Goal: Transaction & Acquisition: Download file/media

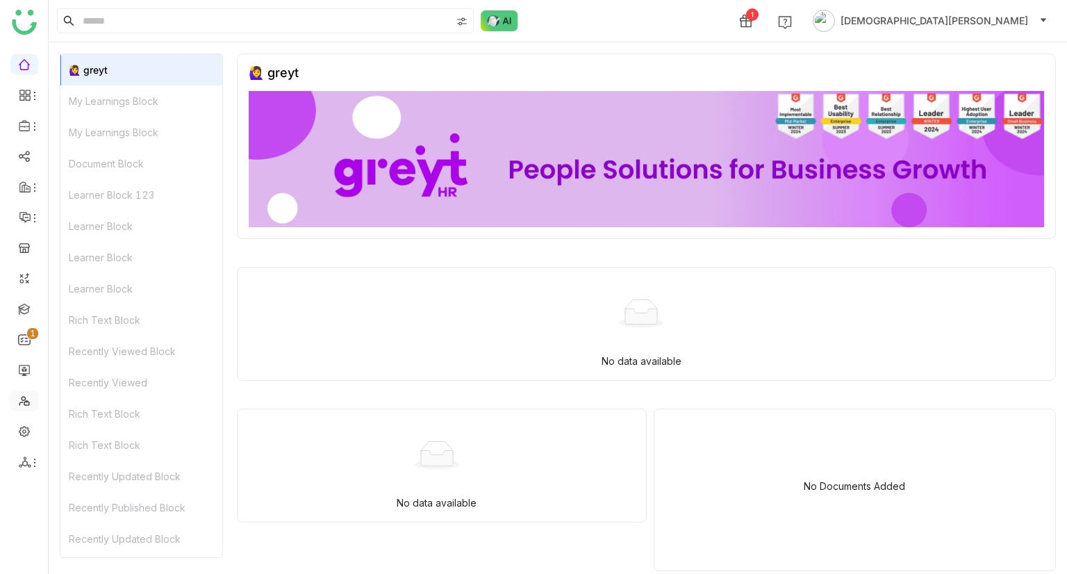
click at [24, 406] on link at bounding box center [24, 400] width 13 height 12
click at [22, 404] on link at bounding box center [24, 400] width 13 height 12
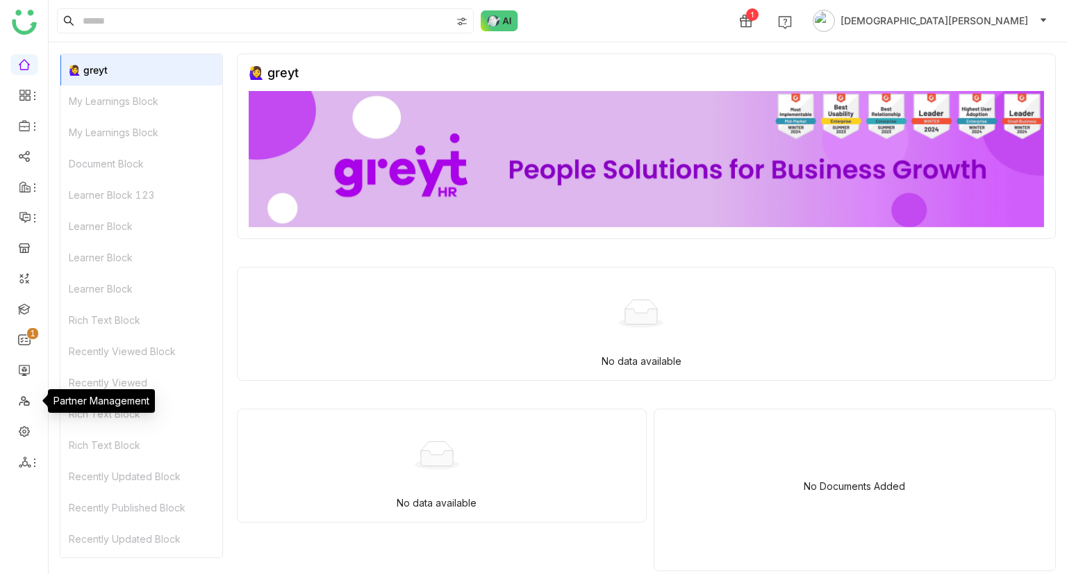
scroll to position [11, 0]
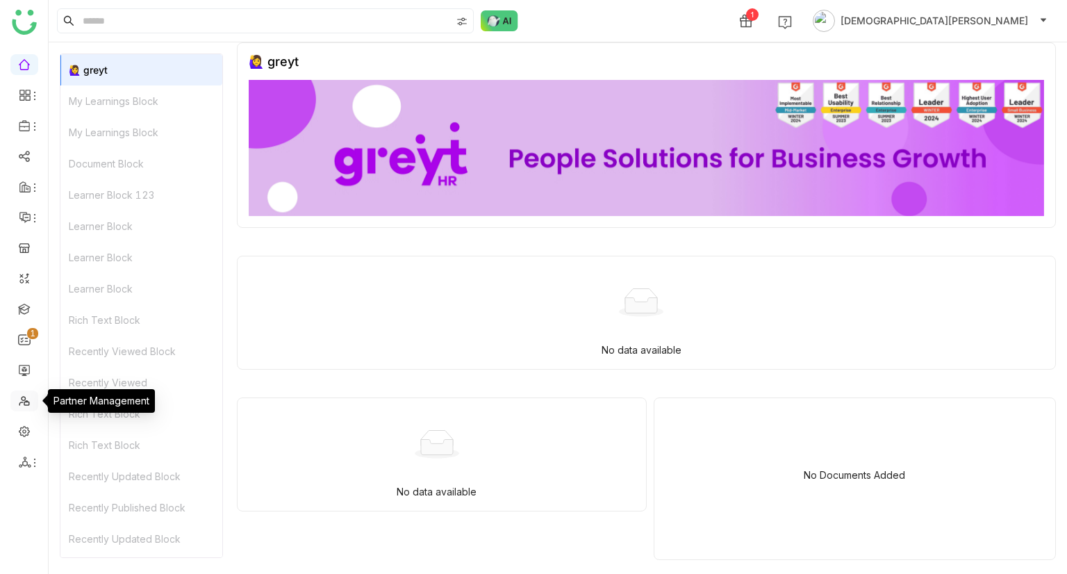
click at [18, 404] on link at bounding box center [24, 400] width 13 height 12
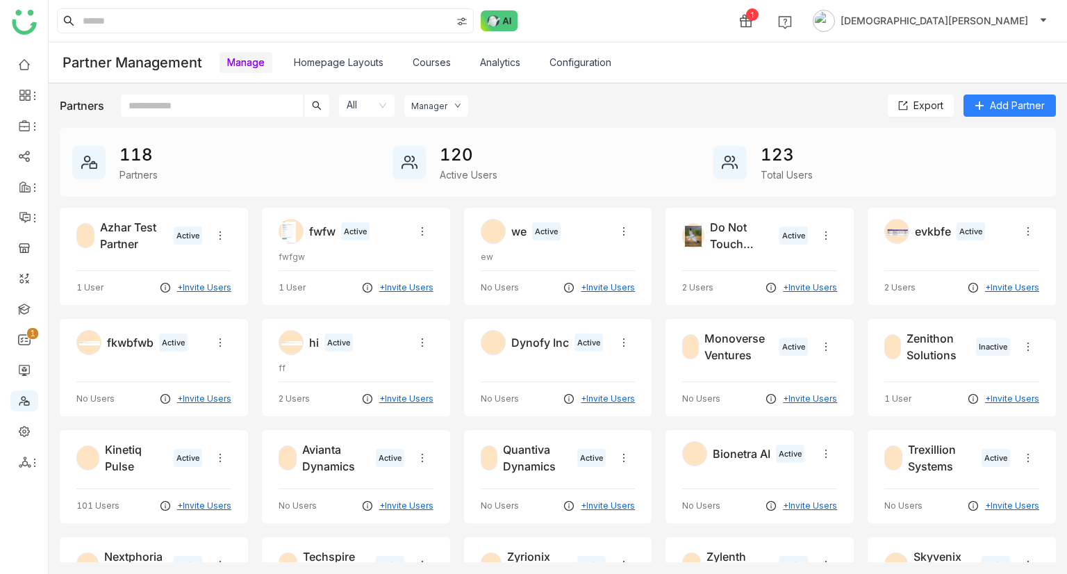
click at [501, 63] on link "Analytics" at bounding box center [500, 62] width 40 height 12
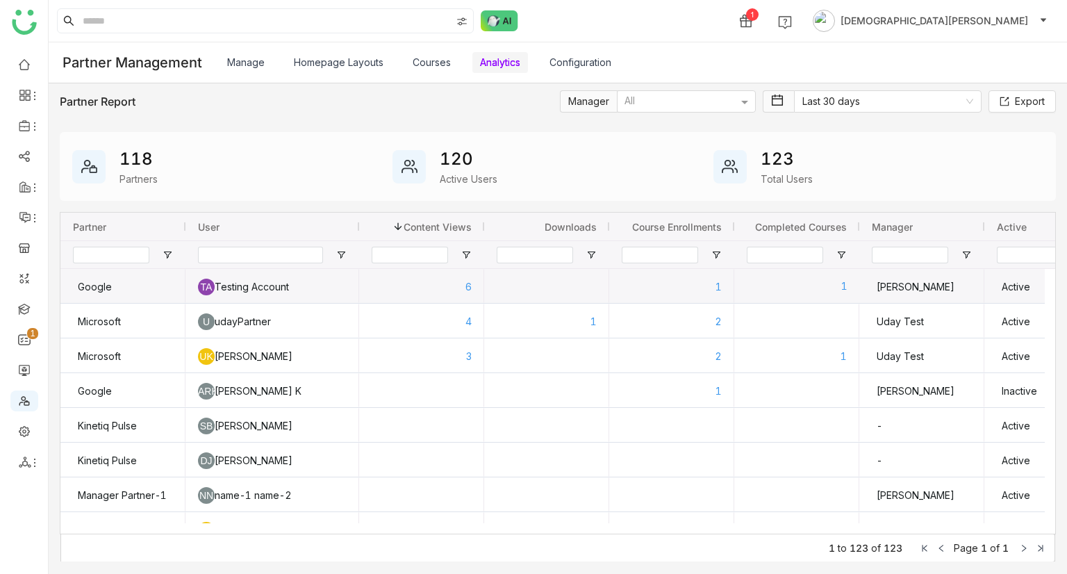
click at [817, 288] on div "1" at bounding box center [796, 286] width 101 height 35
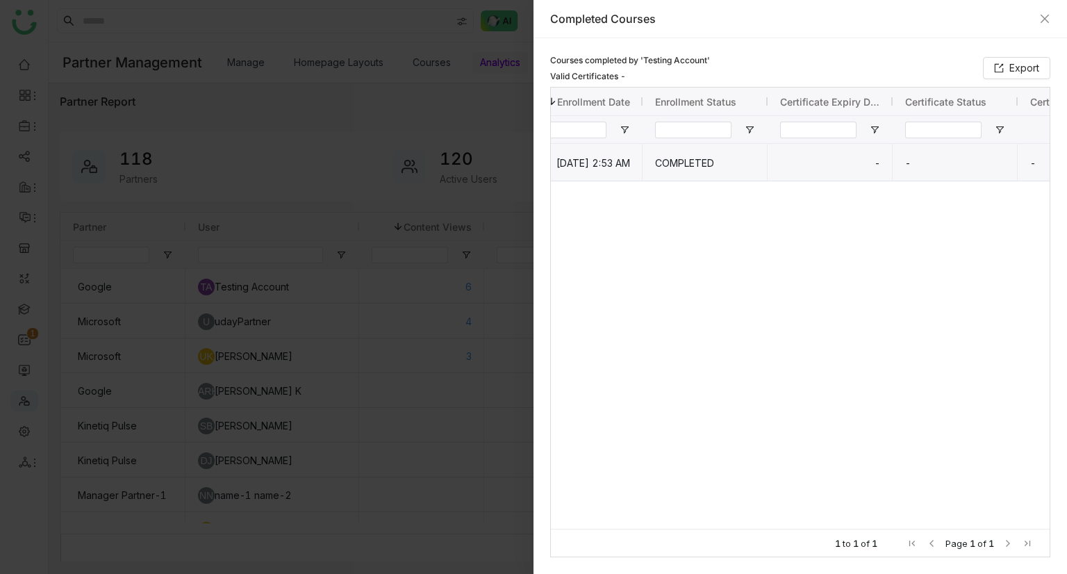
scroll to position [0, 156]
click at [1045, 17] on icon "Close" at bounding box center [1044, 18] width 11 height 11
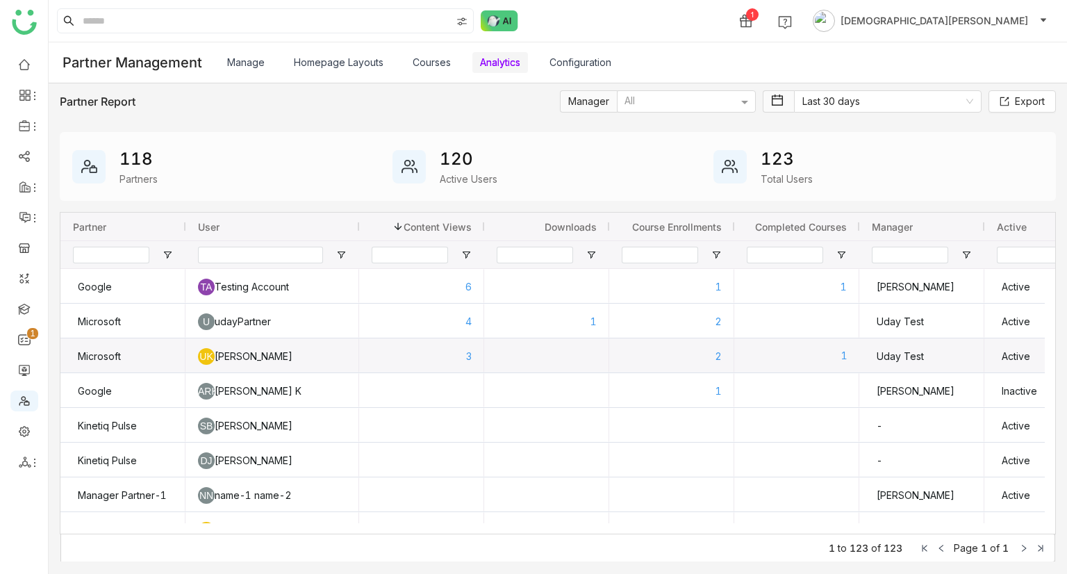
click at [816, 356] on div "1" at bounding box center [796, 355] width 101 height 35
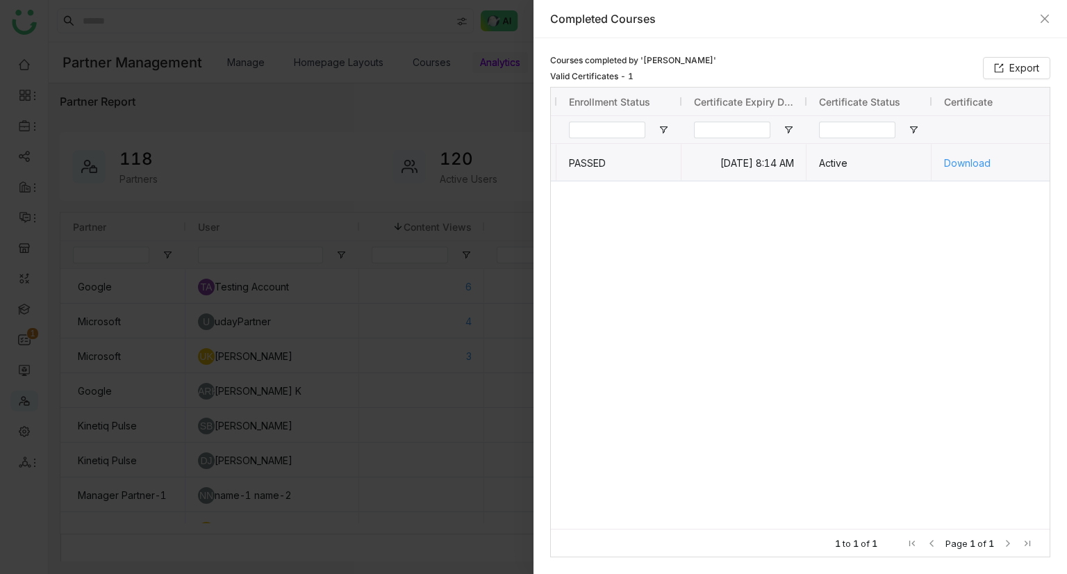
scroll to position [0, 251]
click at [893, 226] on div "Gen Cert [DATE] 8:13 AM PASSED [DATE] 8:14 AM Active Download" at bounding box center [800, 331] width 499 height 374
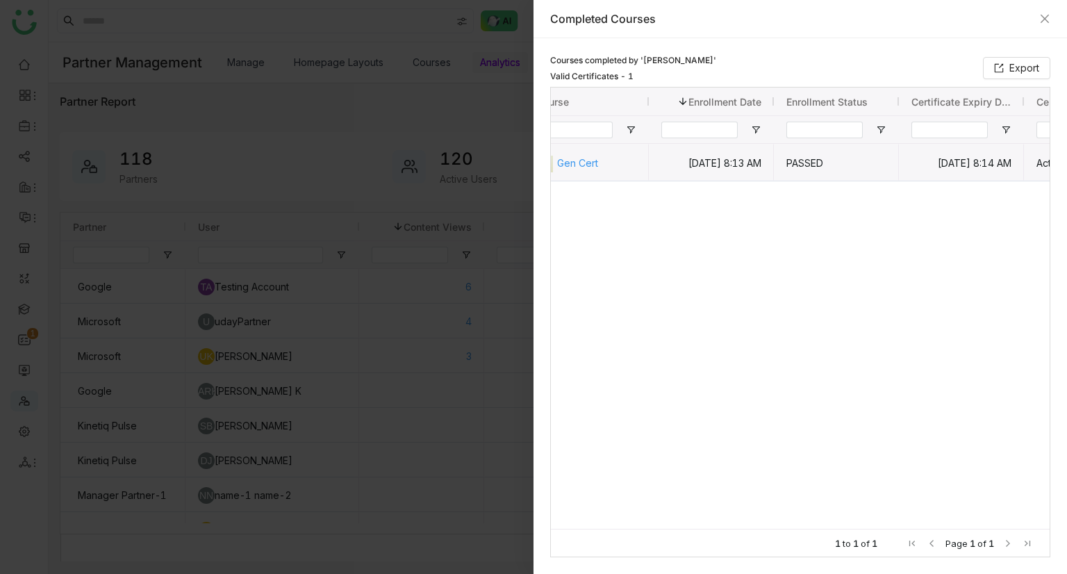
scroll to position [0, 28]
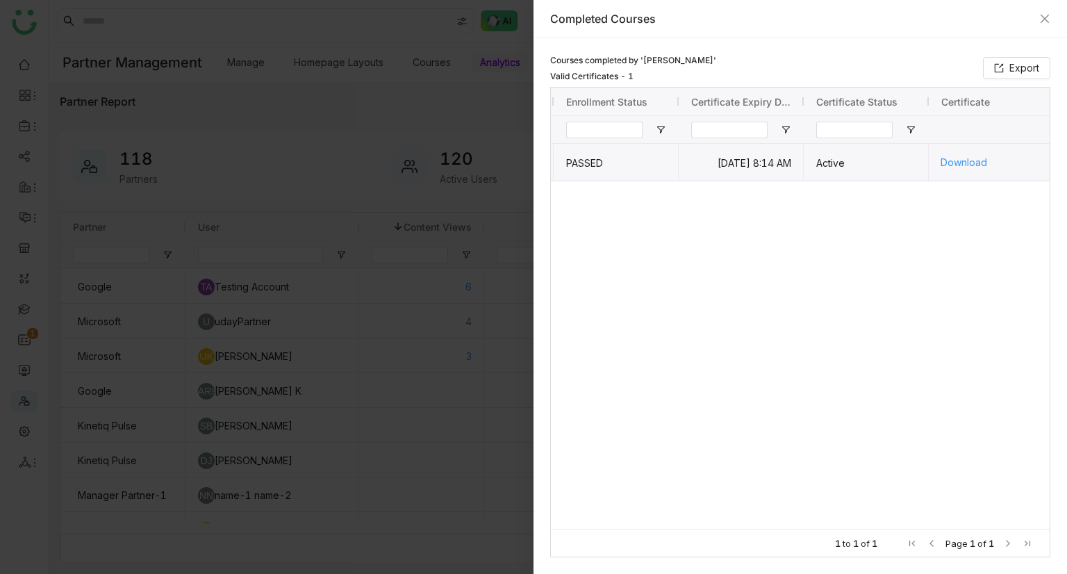
click at [970, 164] on link "Download" at bounding box center [1003, 162] width 125 height 37
